Goal: Task Accomplishment & Management: Use online tool/utility

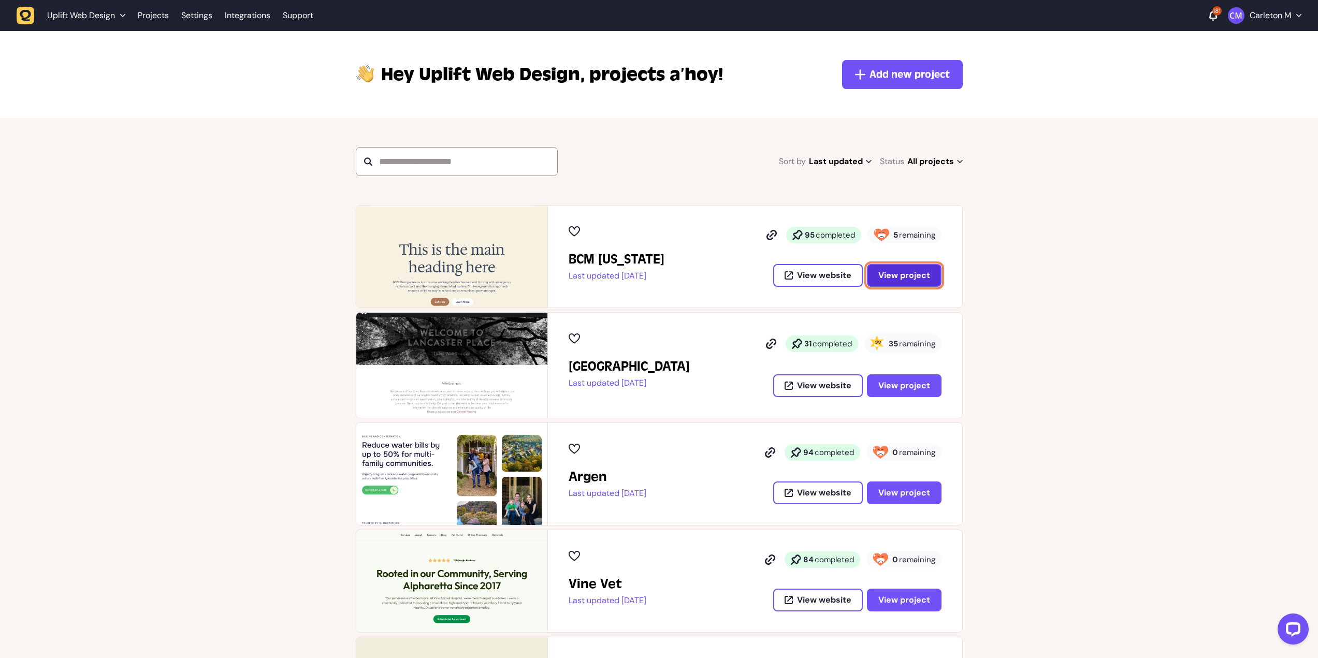
click at [897, 276] on span "View project" at bounding box center [904, 275] width 52 height 11
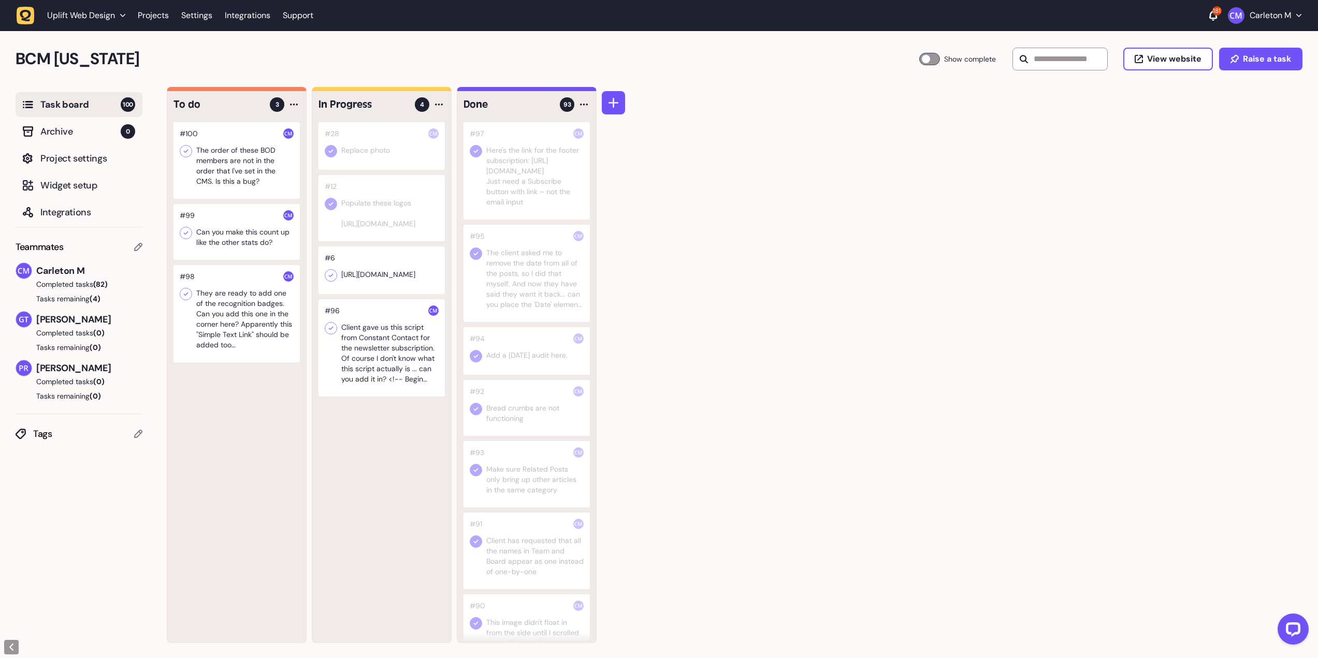
click at [249, 165] on div at bounding box center [236, 160] width 126 height 77
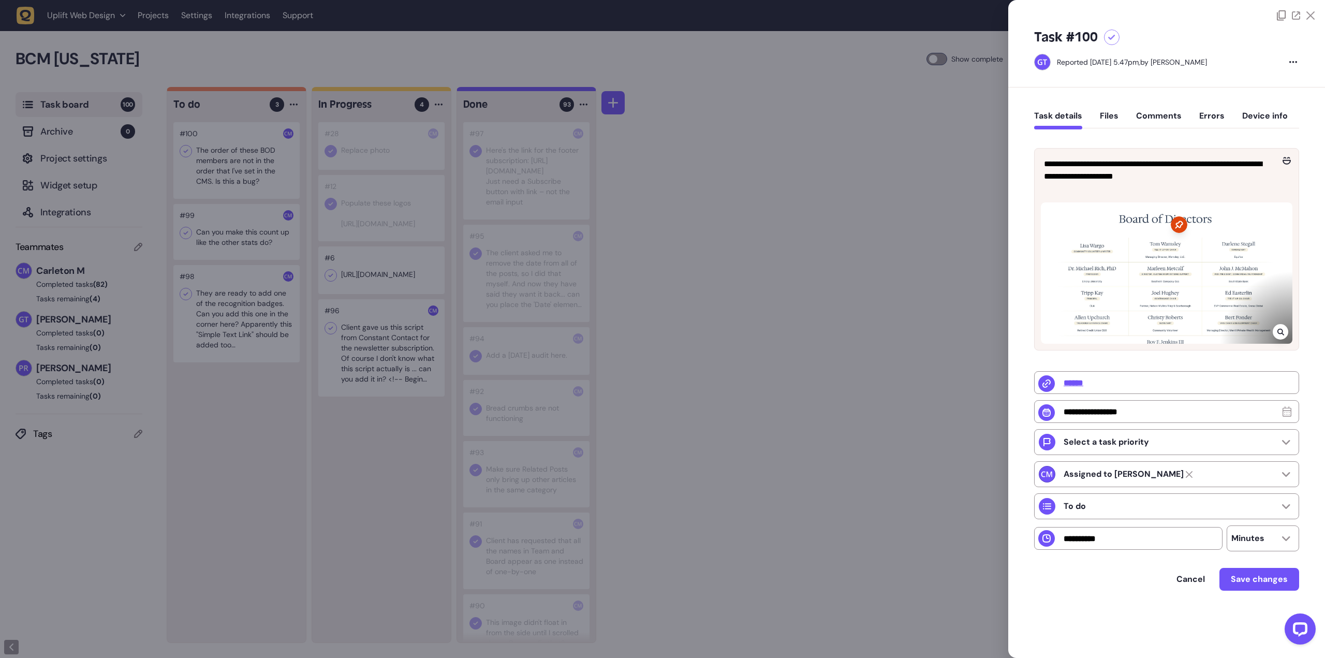
click at [230, 243] on div at bounding box center [662, 329] width 1325 height 658
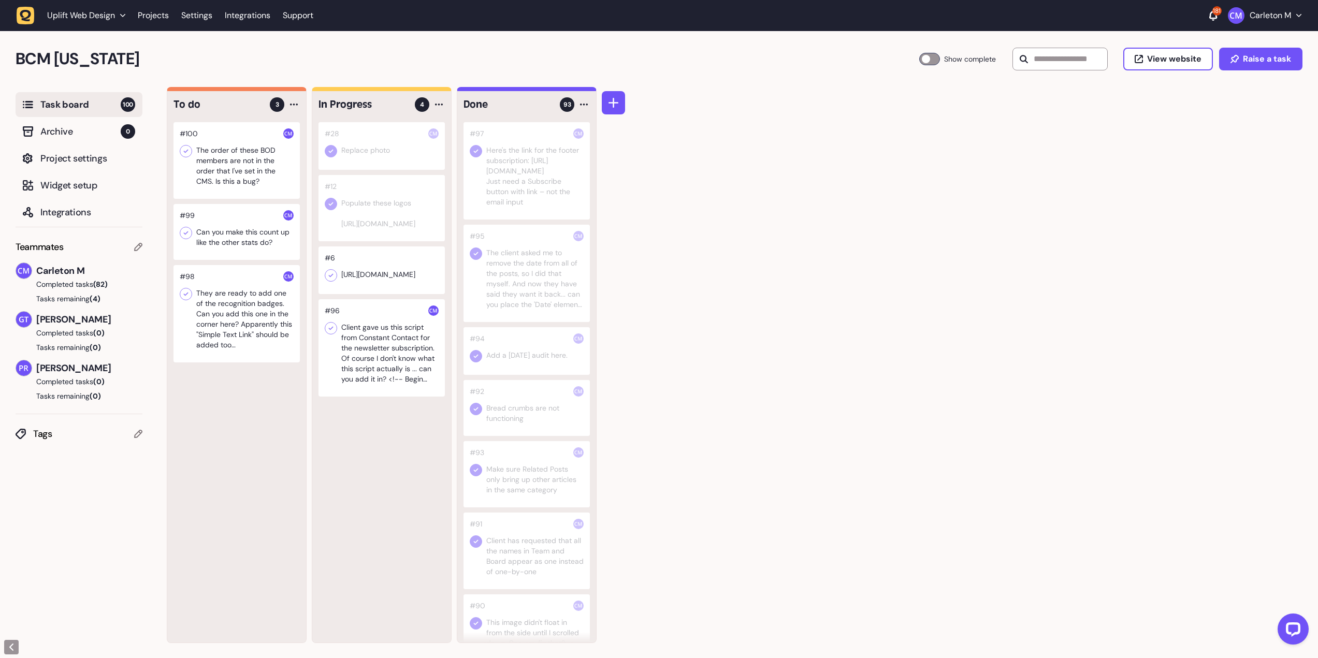
click at [233, 243] on div at bounding box center [236, 232] width 126 height 56
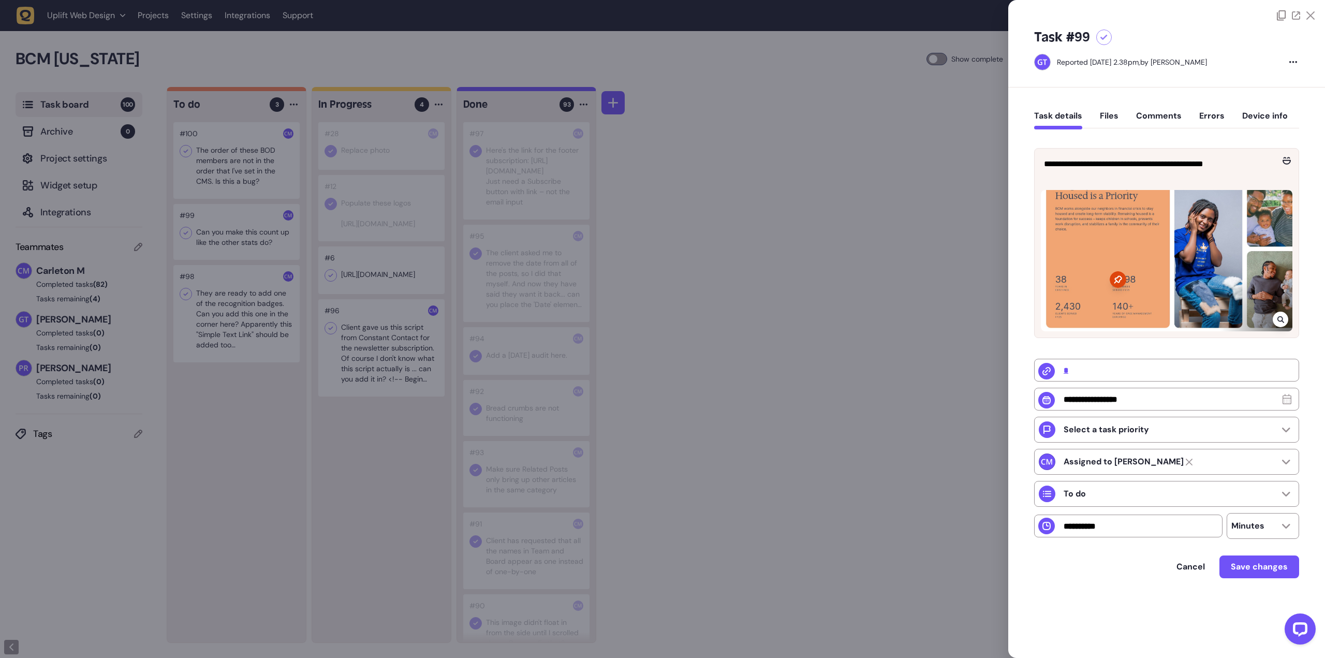
click at [265, 316] on div at bounding box center [662, 329] width 1325 height 658
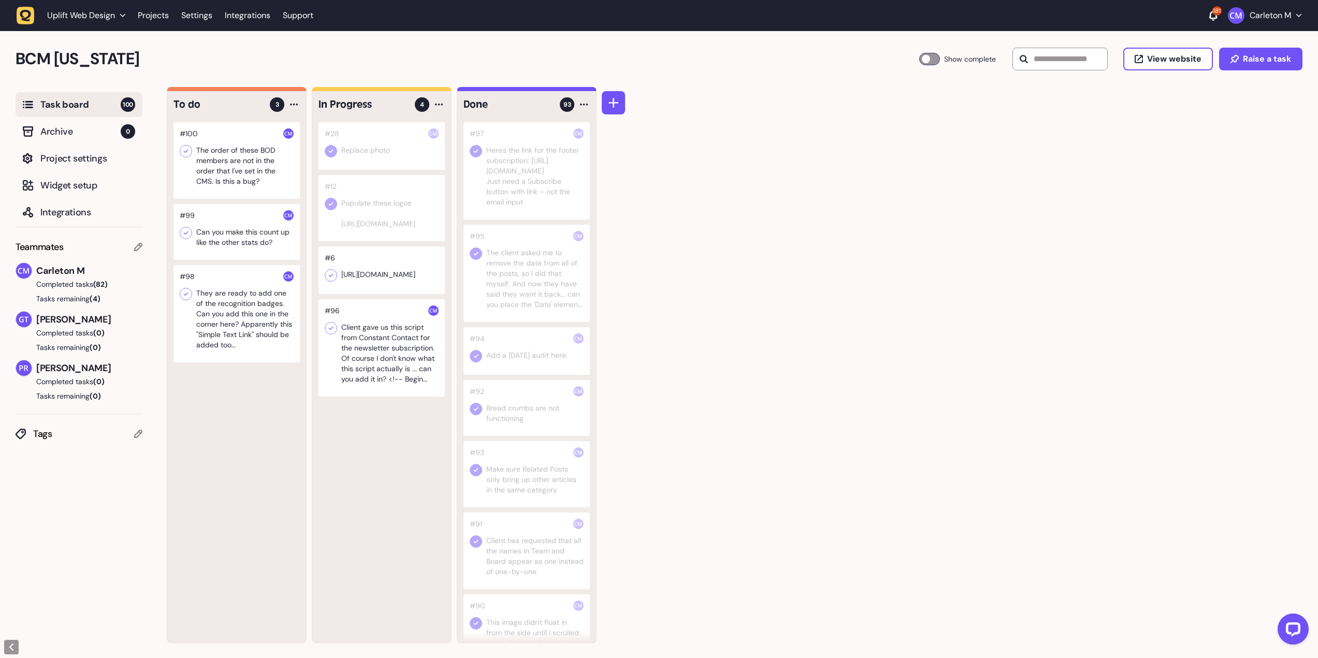
click at [227, 329] on div at bounding box center [236, 313] width 126 height 97
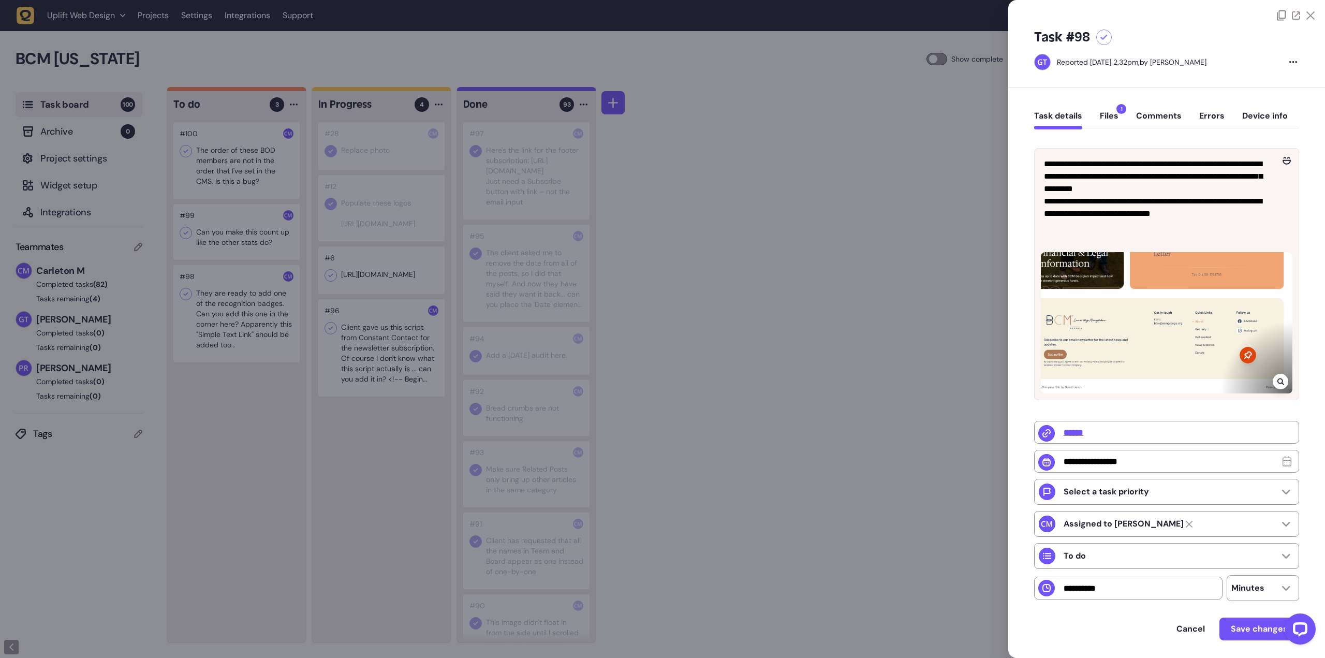
click at [1113, 118] on button "Files 1" at bounding box center [1109, 120] width 19 height 19
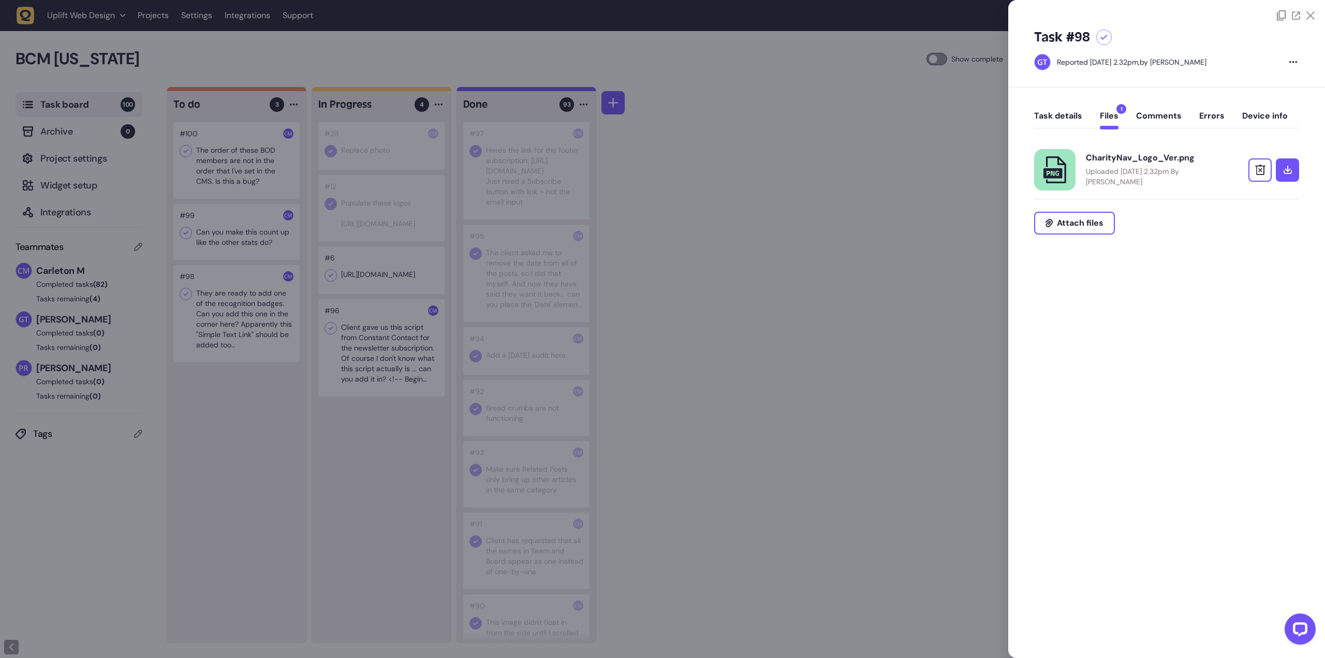
click at [1074, 114] on button "Task details" at bounding box center [1058, 120] width 48 height 19
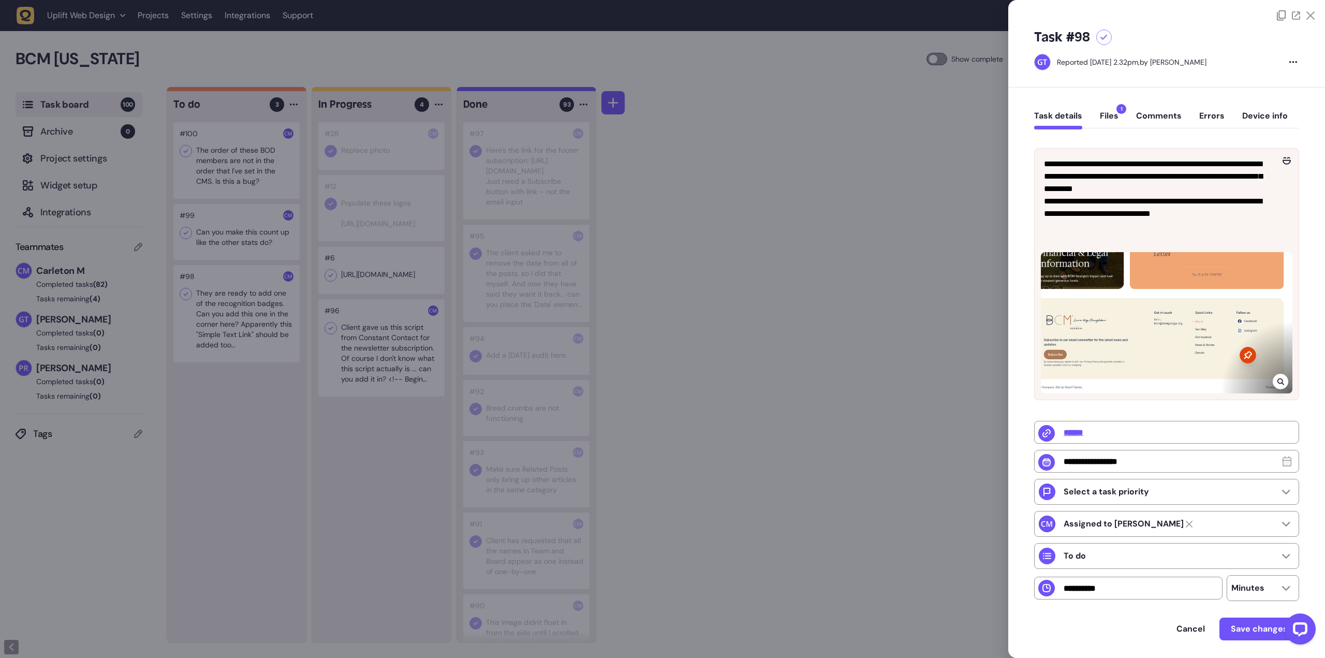
click at [886, 184] on div at bounding box center [662, 329] width 1325 height 658
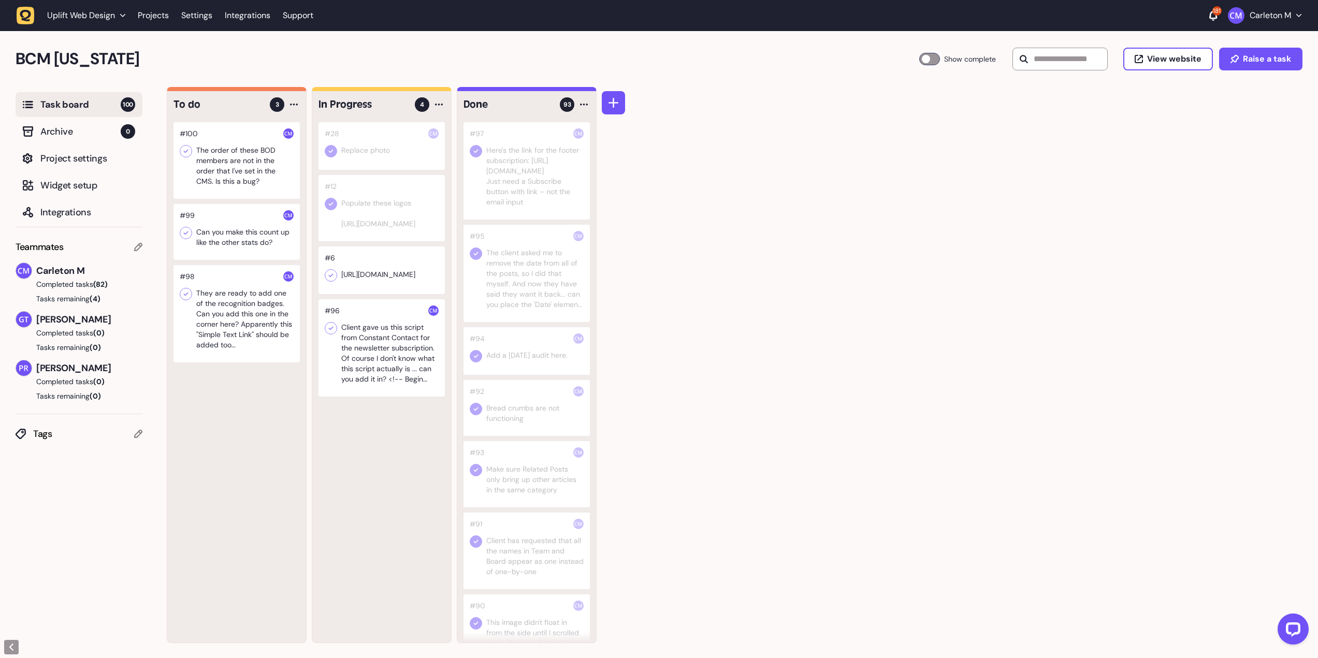
click at [231, 163] on div at bounding box center [236, 160] width 126 height 77
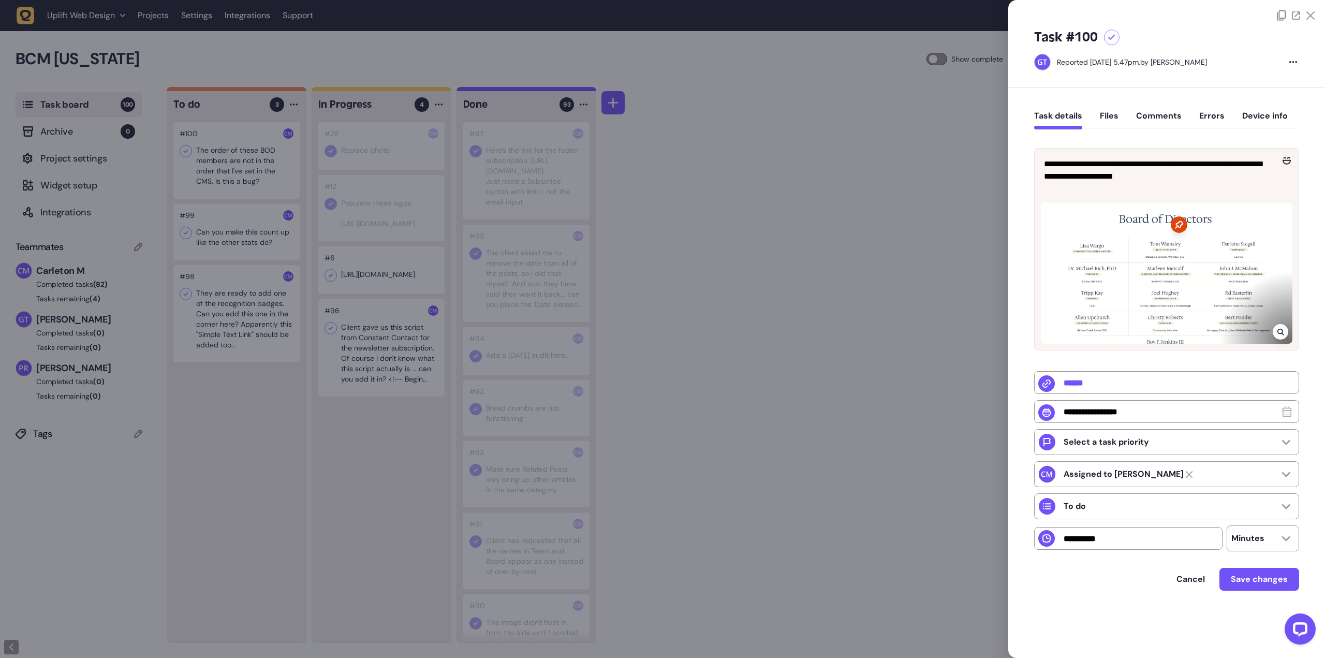
click at [1115, 36] on icon at bounding box center [1111, 38] width 7 height 6
click at [685, 182] on div at bounding box center [662, 329] width 1325 height 658
